Goal: Information Seeking & Learning: Find specific fact

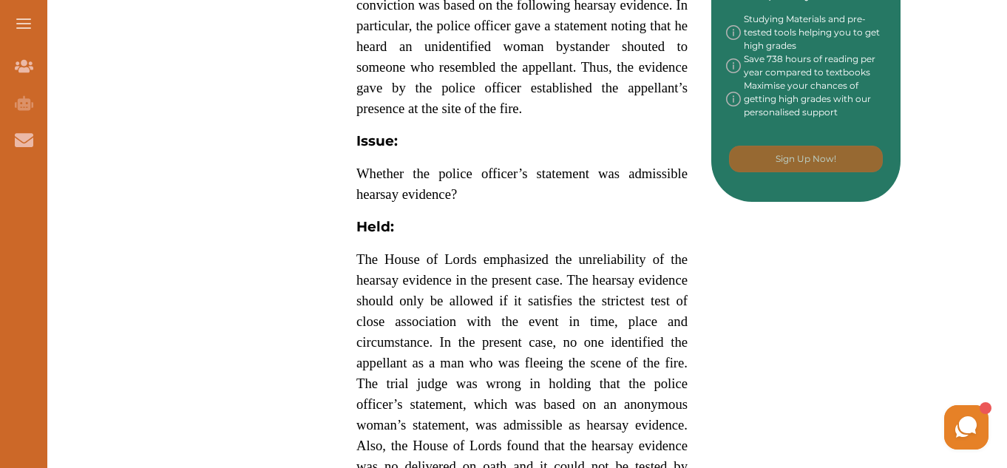
scroll to position [826, 0]
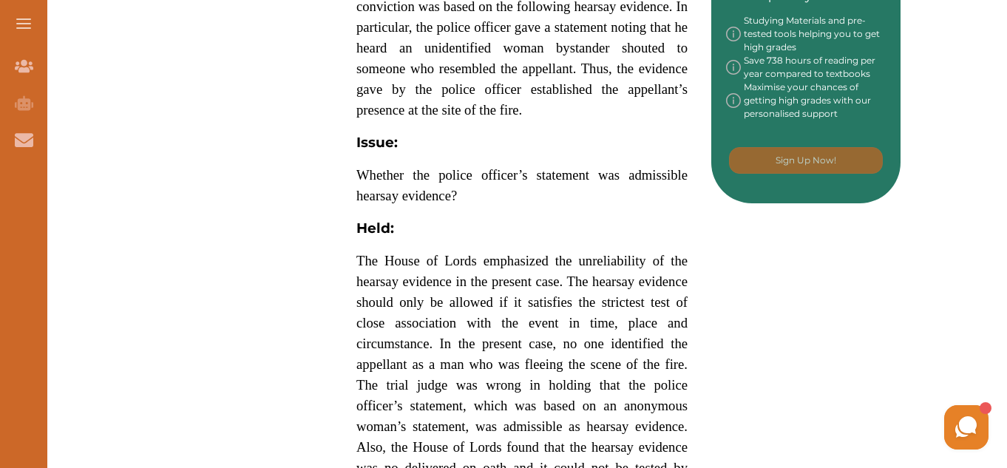
click at [538, 253] on span "The House of Lords emphasized the unreliability of the hearsay evidence in the …" at bounding box center [521, 385] width 331 height 264
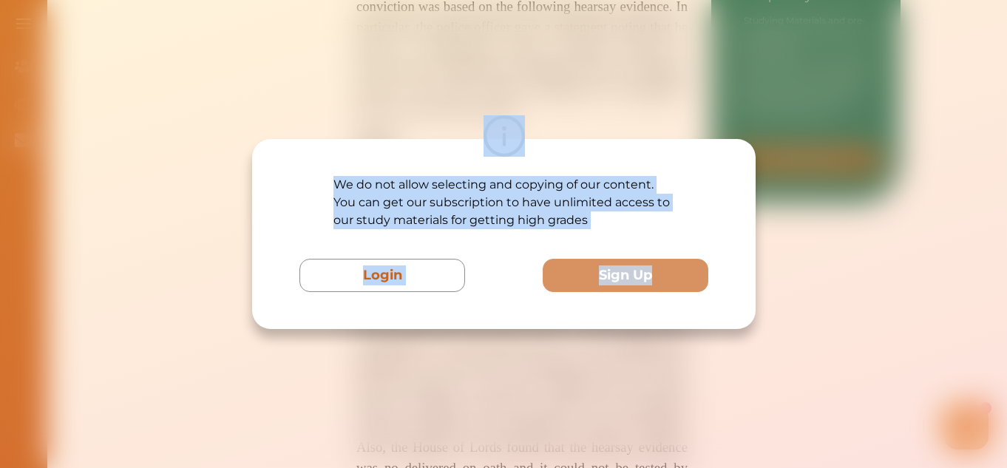
drag, startPoint x: 538, startPoint y: 253, endPoint x: 560, endPoint y: 5, distance: 248.6
click at [560, 5] on div "We do not allow selecting and copying of our content. You can get our subscript…" at bounding box center [503, 234] width 1007 height 468
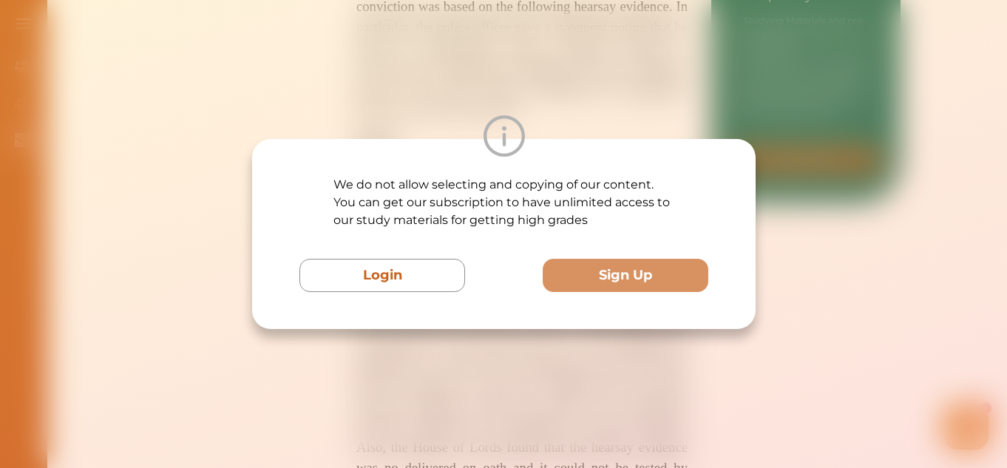
click at [560, 5] on div "We do not allow selecting and copying of our content. You can get our subscript…" at bounding box center [503, 234] width 1007 height 468
click at [537, 31] on div "We do not allow selecting and copying of our content. You can get our subscript…" at bounding box center [503, 234] width 1007 height 468
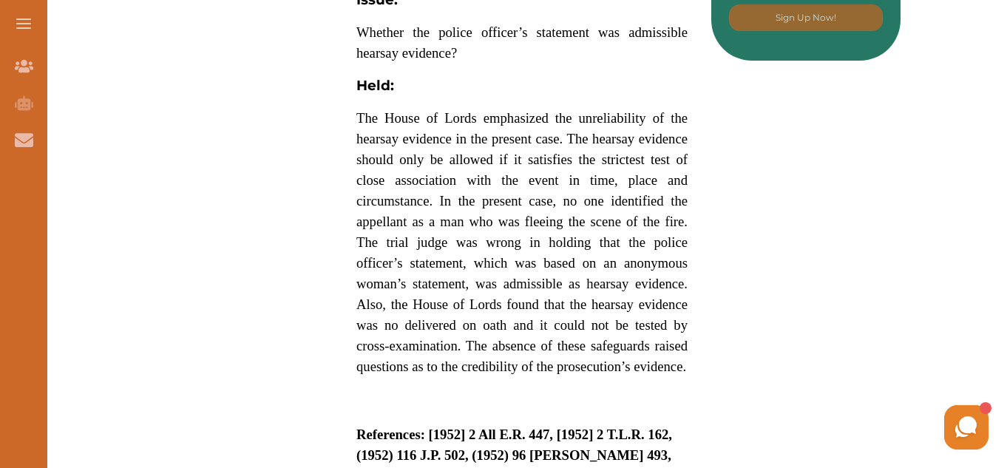
scroll to position [969, 0]
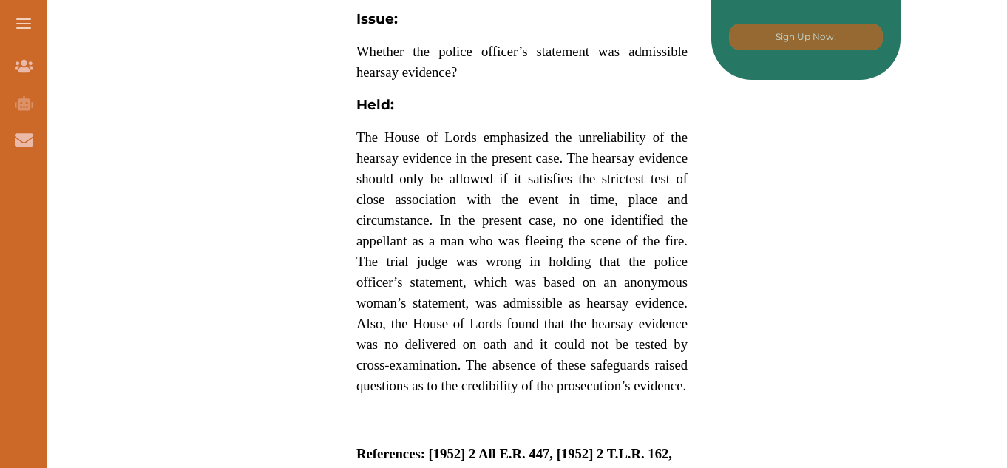
scroll to position [969, 0]
